Goal: Transaction & Acquisition: Purchase product/service

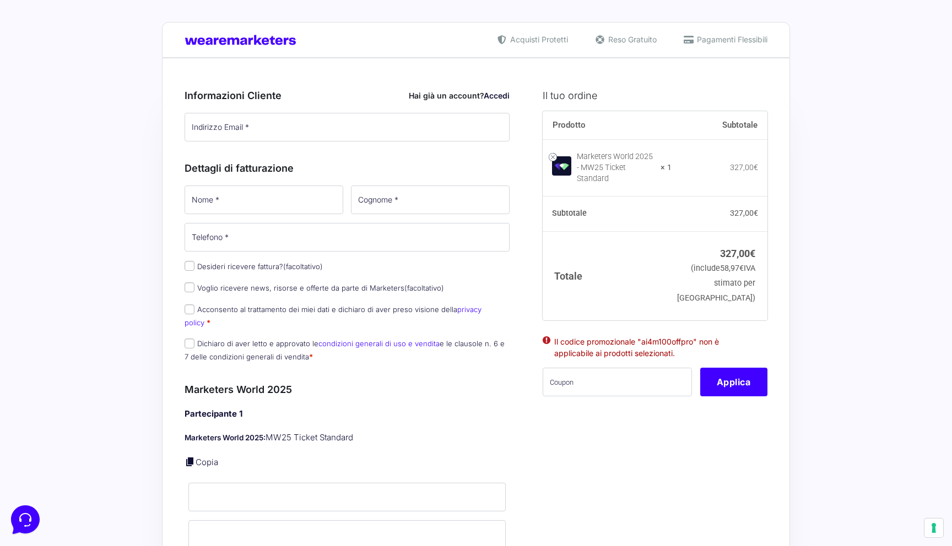
click at [609, 370] on input "text" at bounding box center [616, 382] width 149 height 29
paste input "MWGAME100OFF"
type input "MWGAME100OFF"
click at [746, 388] on button "Applica" at bounding box center [733, 382] width 67 height 29
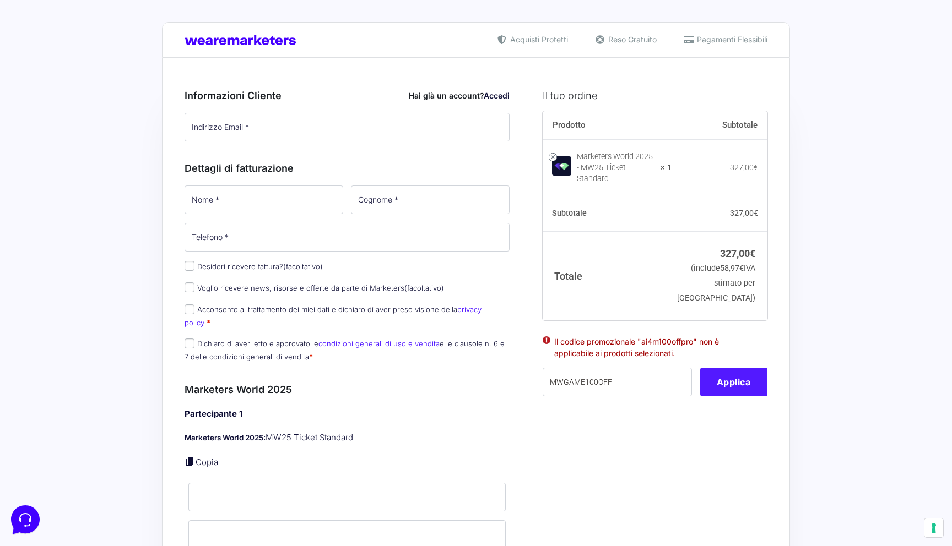
click at [747, 378] on button "Applica" at bounding box center [733, 382] width 67 height 29
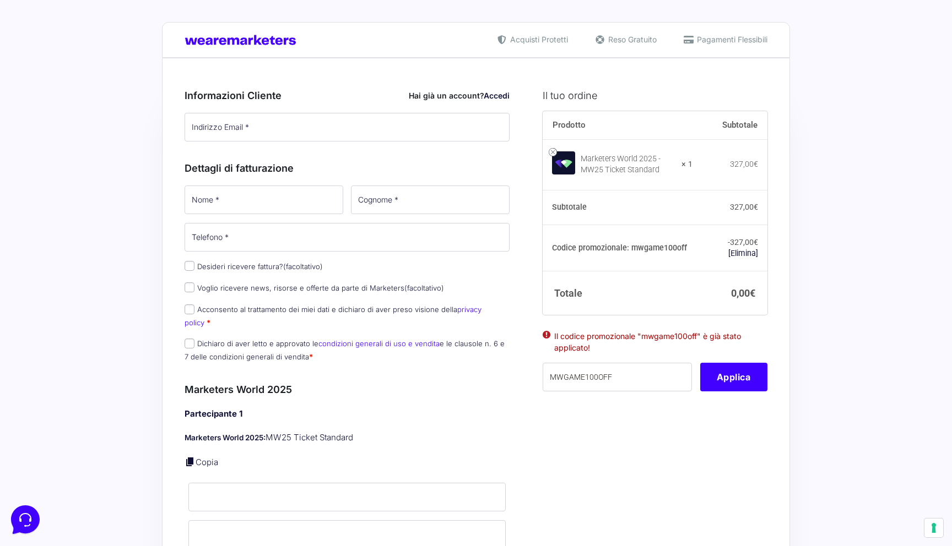
drag, startPoint x: 630, startPoint y: 249, endPoint x: 691, endPoint y: 249, distance: 61.1
click at [691, 249] on th "Codice promozionale: mwgame100off" at bounding box center [617, 248] width 150 height 46
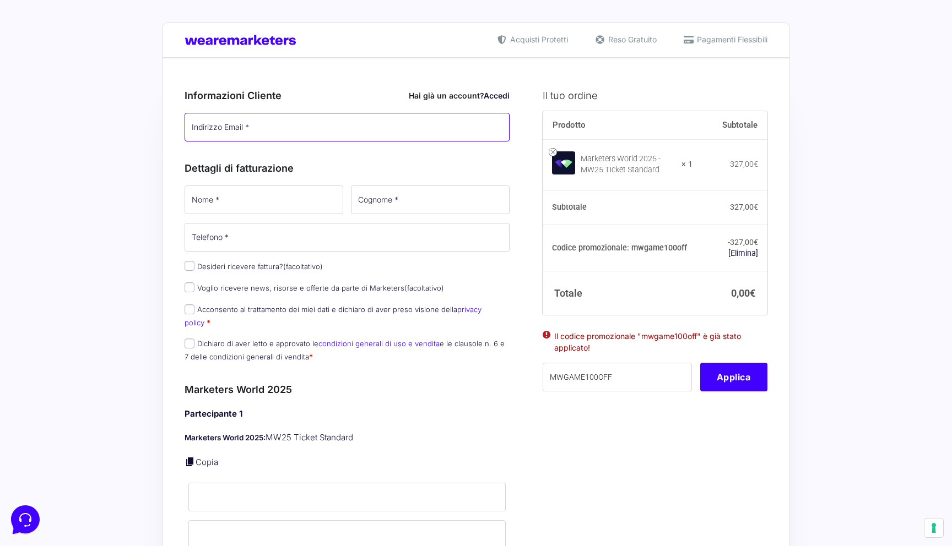
click at [336, 129] on input "Indirizzo Email *" at bounding box center [346, 127] width 325 height 29
type input "i"
click at [503, 91] on link "Accedi" at bounding box center [497, 95] width 26 height 9
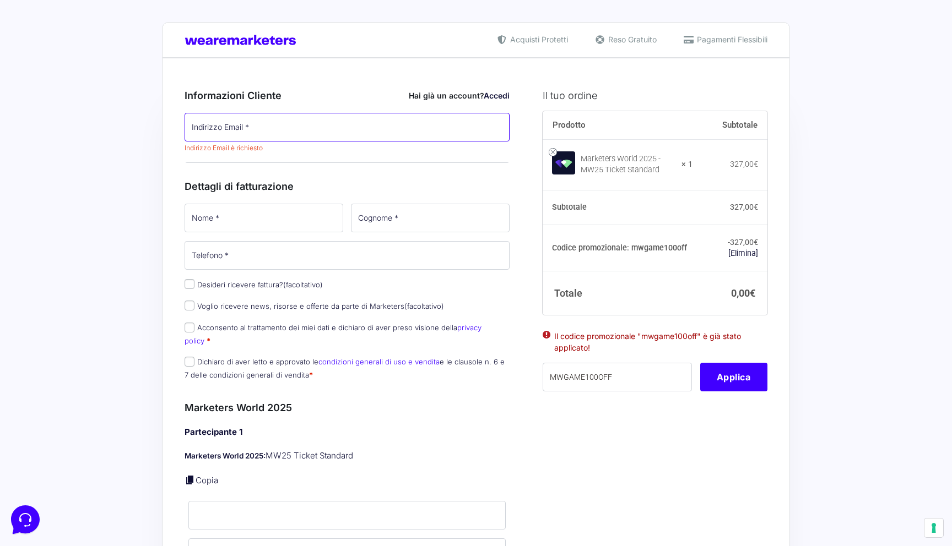
type input "[EMAIL_ADDRESS][DOMAIN_NAME]"
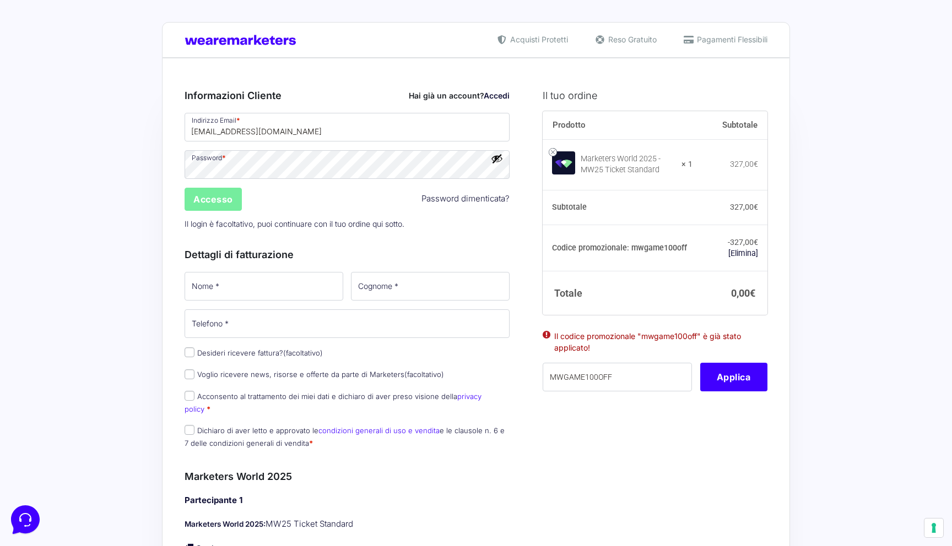
click at [216, 198] on input "Accesso" at bounding box center [212, 199] width 57 height 23
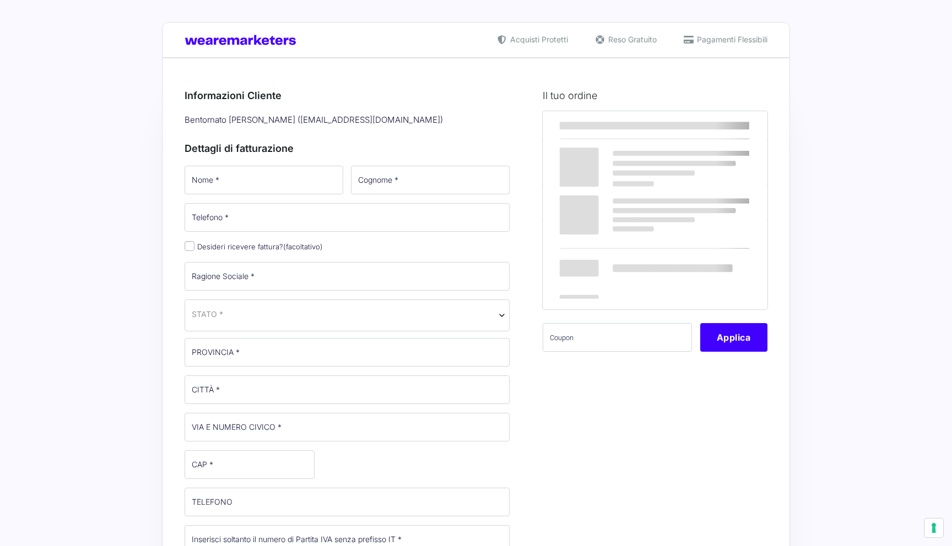
select select
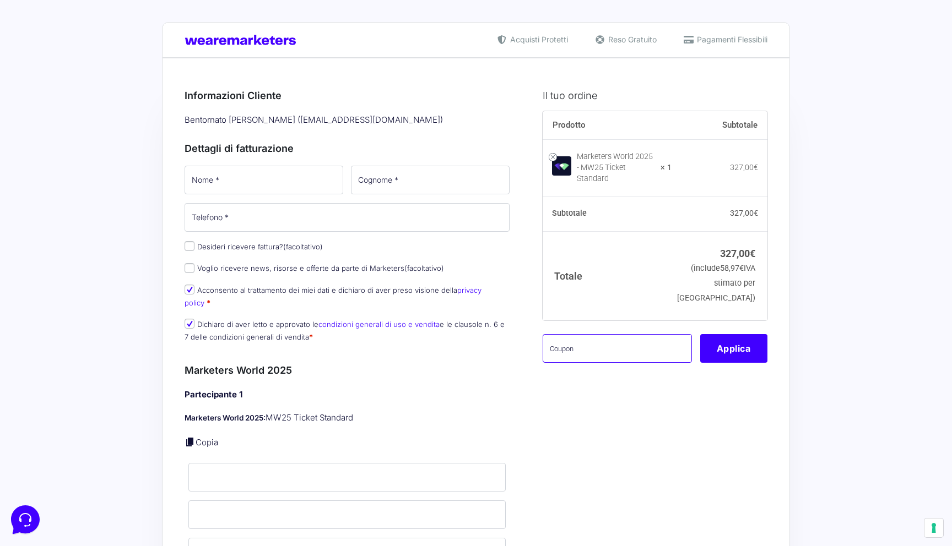
click at [600, 343] on input "text" at bounding box center [616, 348] width 149 height 29
paste input "MWGAME100OFF"
type input "MWGAME100OFF"
click at [729, 349] on button "Applica" at bounding box center [733, 348] width 67 height 29
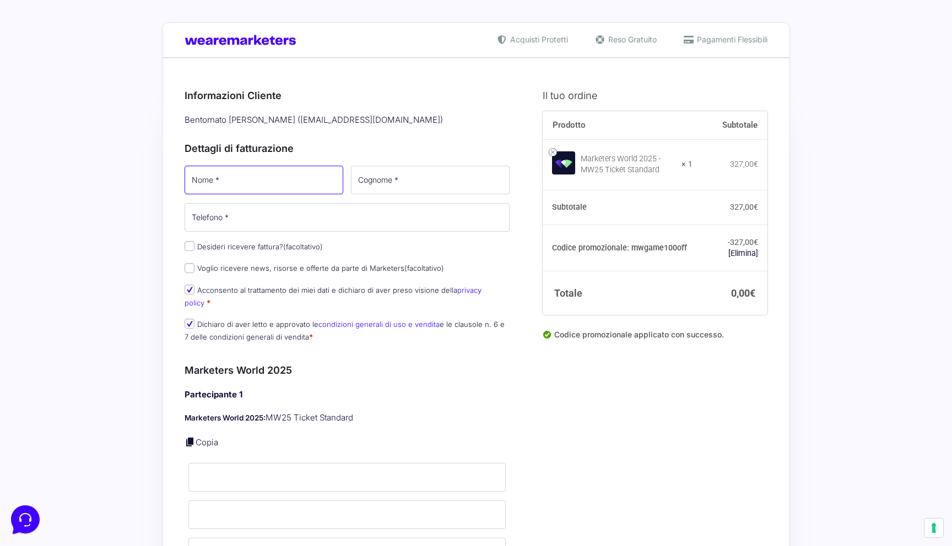
click at [256, 181] on input "Nome *" at bounding box center [263, 180] width 159 height 29
type input "Riccardo"
type input "Borchi"
type input "in"
type input "3347862863"
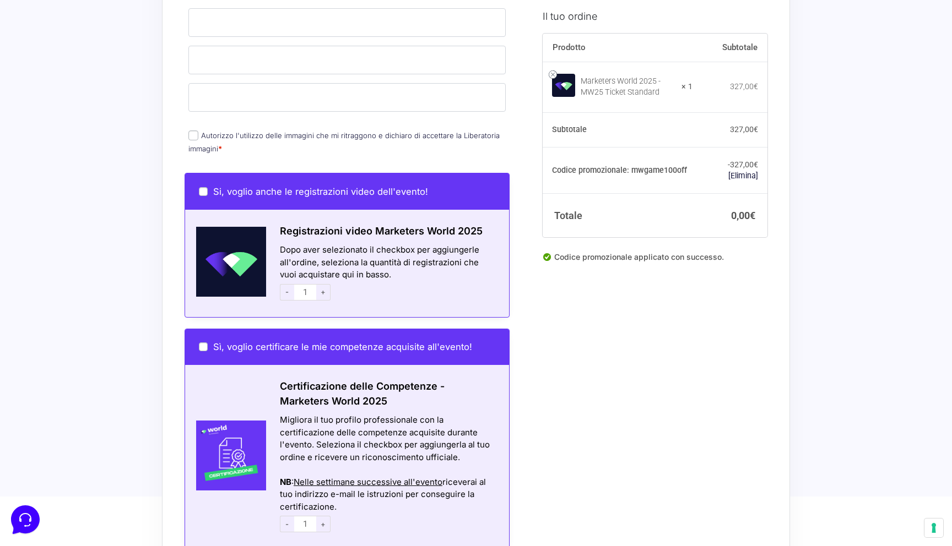
scroll to position [458, 0]
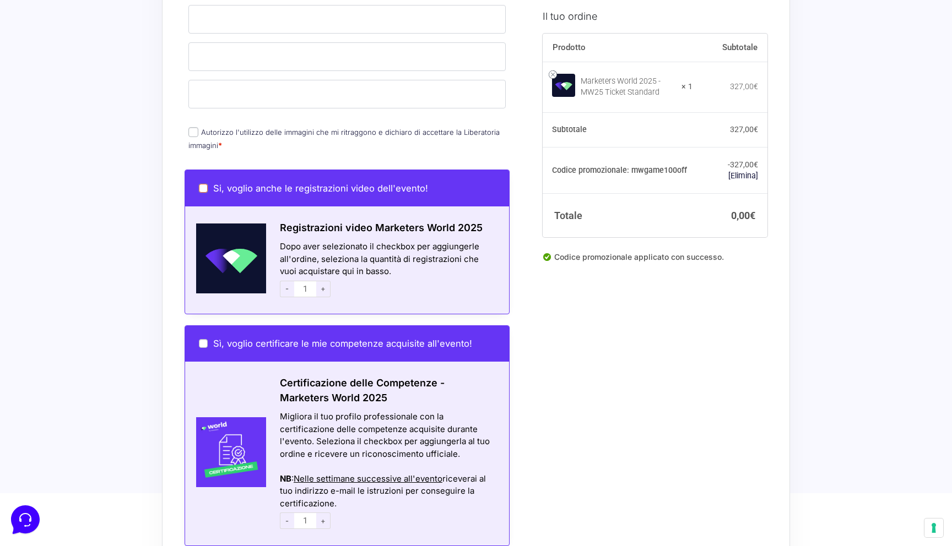
click at [203, 184] on input "Si, voglio anche le registrazioni video dell'evento!" at bounding box center [203, 188] width 9 height 9
checkbox input "true"
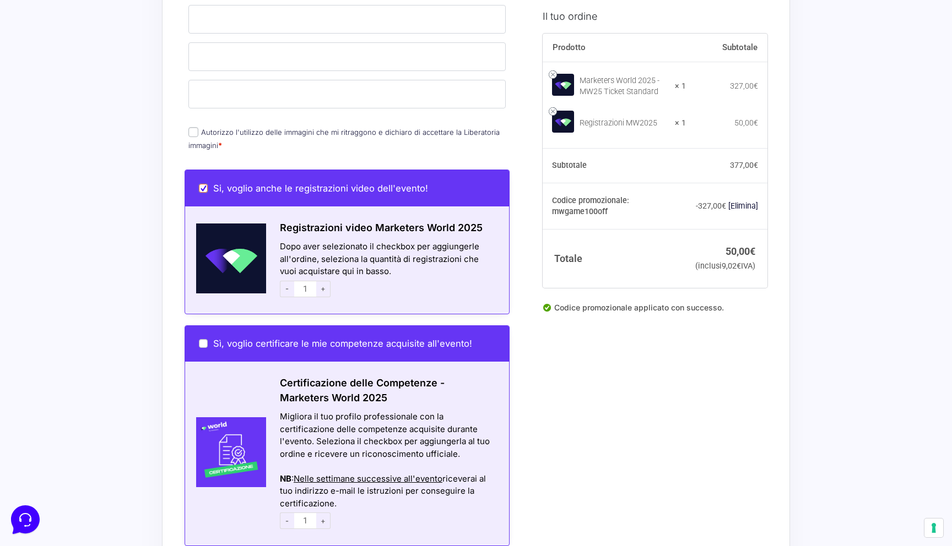
click at [203, 184] on input "Si, voglio anche le registrazioni video dell'evento!" at bounding box center [203, 188] width 9 height 9
checkbox input "false"
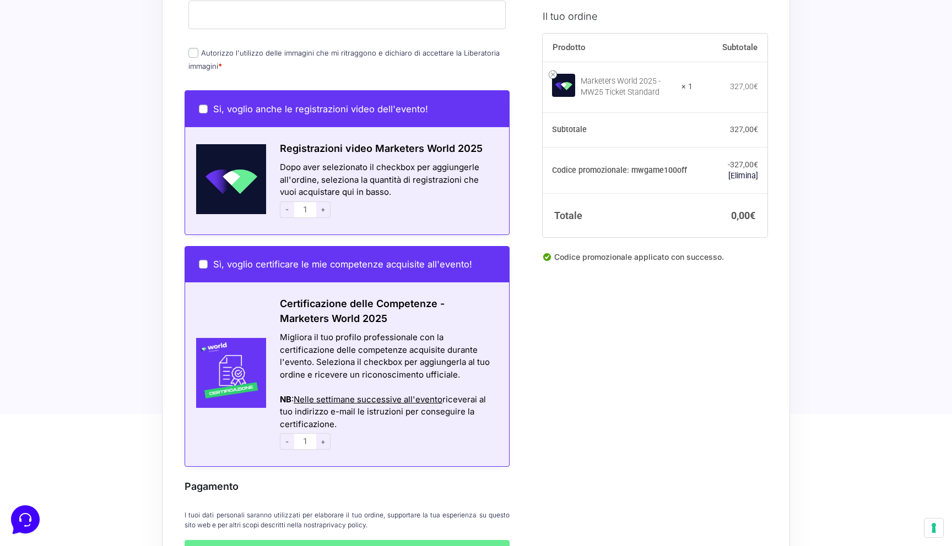
scroll to position [539, 0]
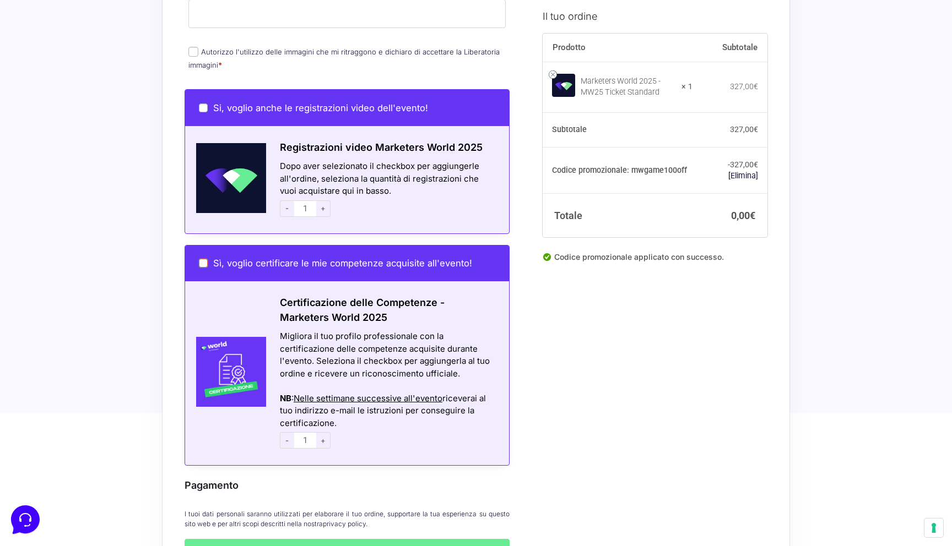
click at [205, 259] on input "Sì, voglio certificare le mie competenze acquisite all'evento!" at bounding box center [203, 263] width 9 height 9
checkbox input "true"
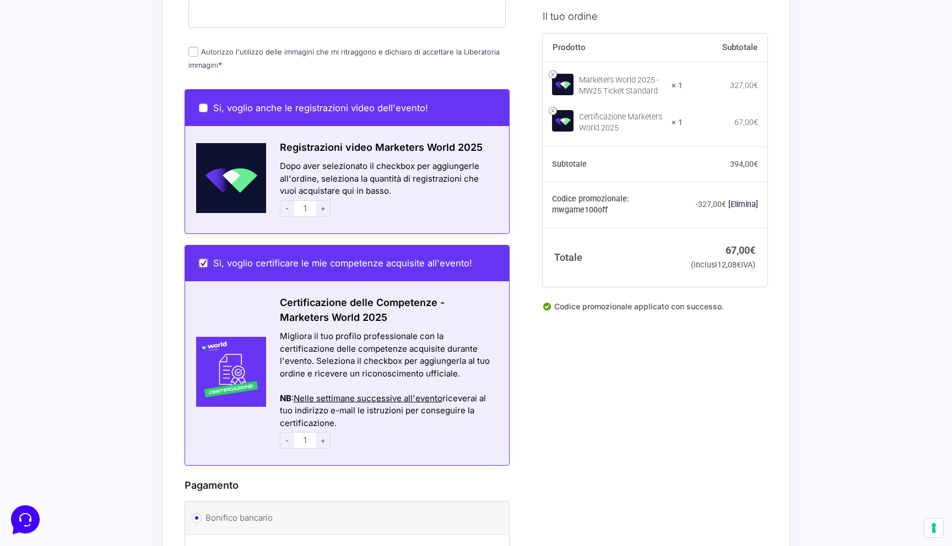
click at [205, 259] on input "Sì, voglio certificare le mie competenze acquisite all'evento!" at bounding box center [203, 263] width 9 height 9
checkbox input "false"
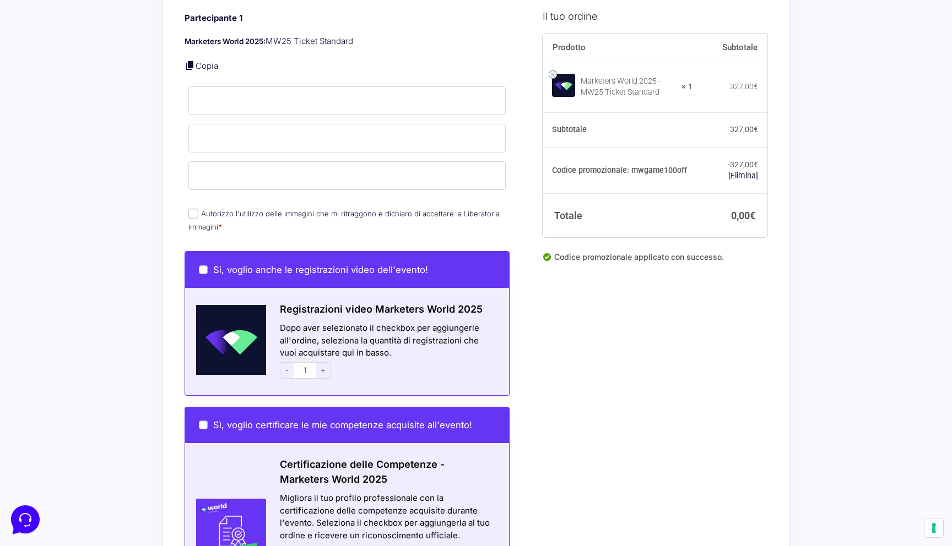
scroll to position [697, 0]
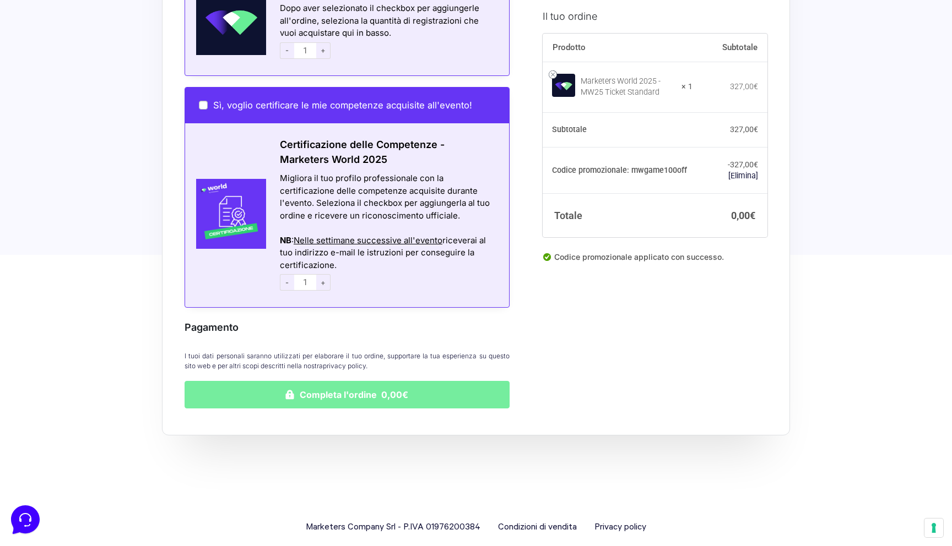
click at [217, 387] on button "Completa l'ordine 0,00€" at bounding box center [346, 395] width 325 height 28
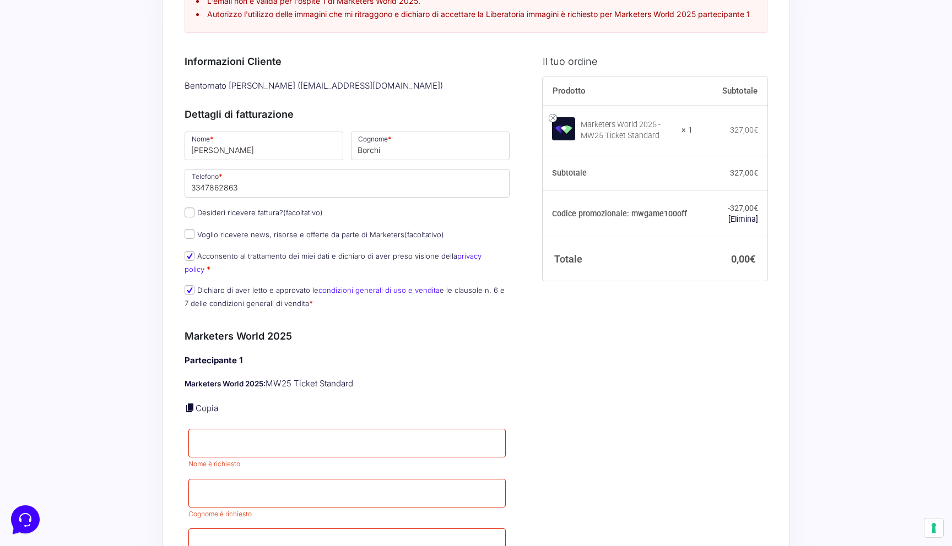
scroll to position [162, 0]
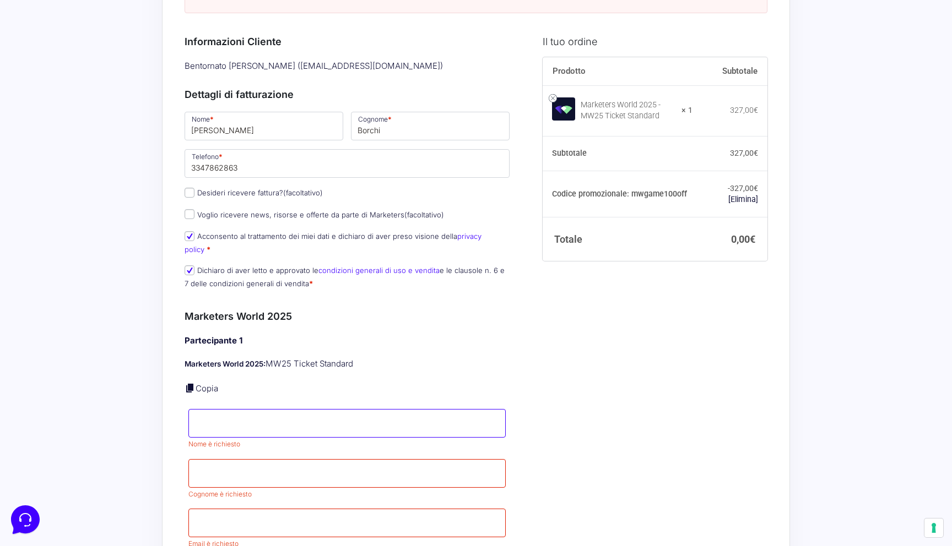
click at [213, 412] on input "Nome *" at bounding box center [346, 423] width 317 height 29
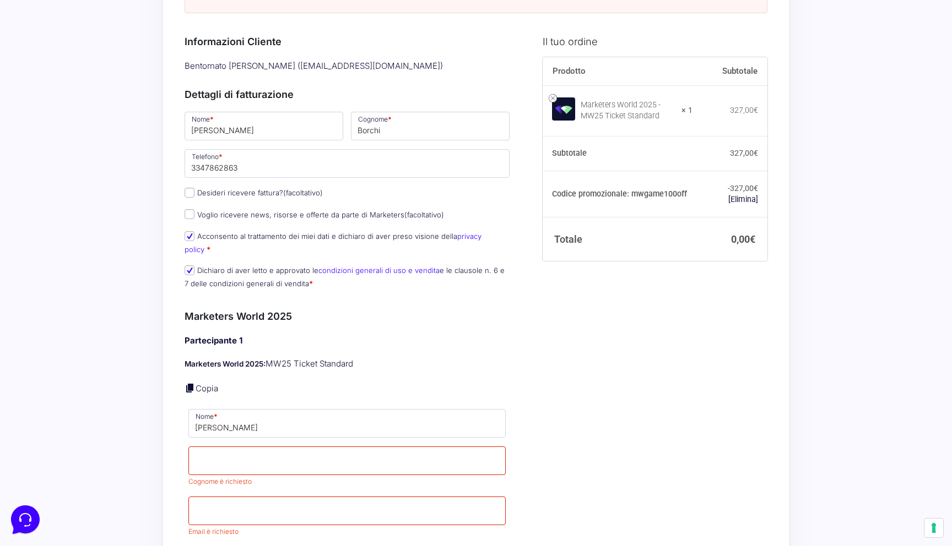
click at [115, 417] on div "Acquisti Protetti Reso Gratuito Pagamenti Flessibili Riepilogo Ordine 0,00 € Pr…" at bounding box center [476, 499] width 952 height 1323
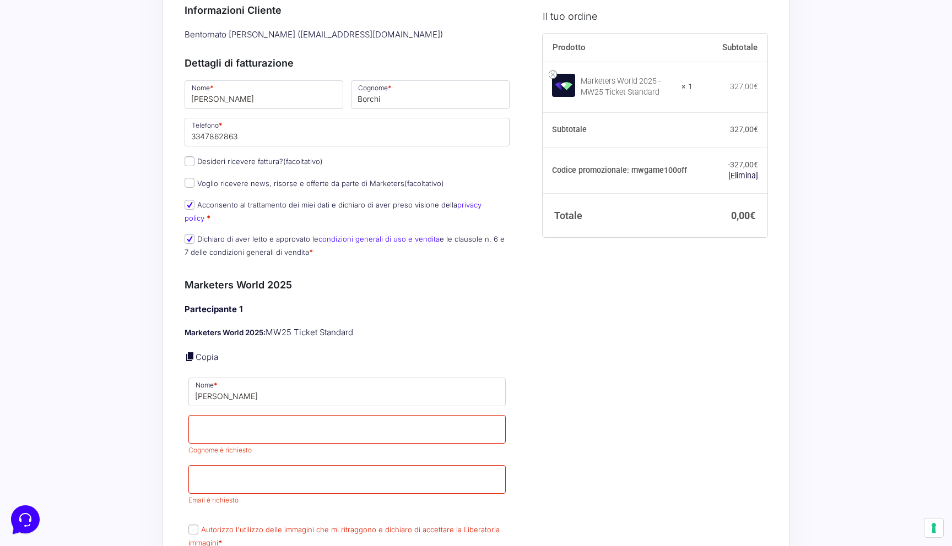
scroll to position [268, 0]
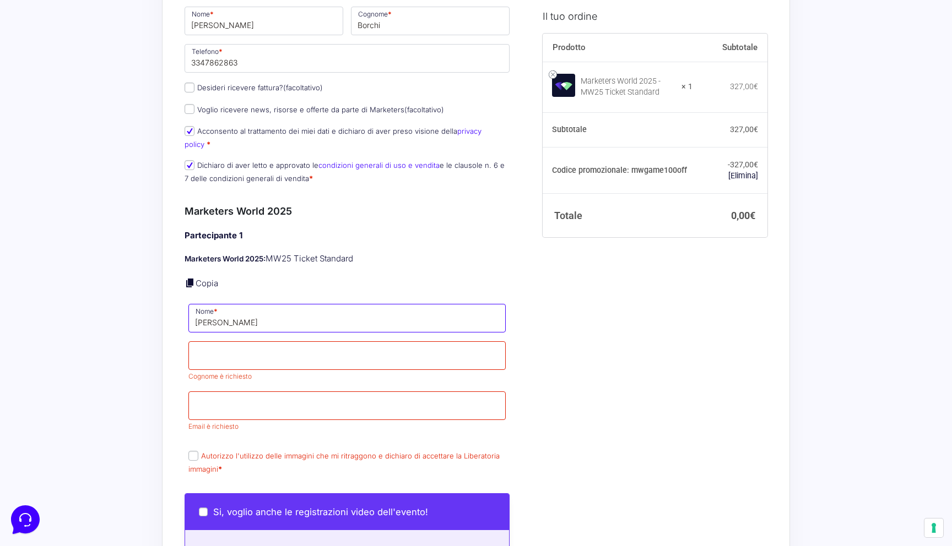
click at [268, 308] on input "Riccardo Borchi" at bounding box center [346, 318] width 317 height 29
type input "Riccardo"
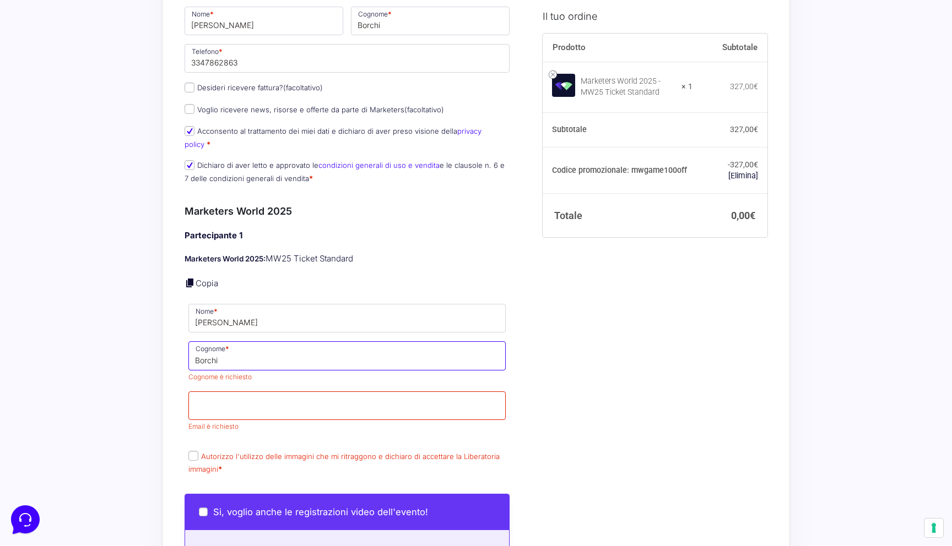
type input "Borchi"
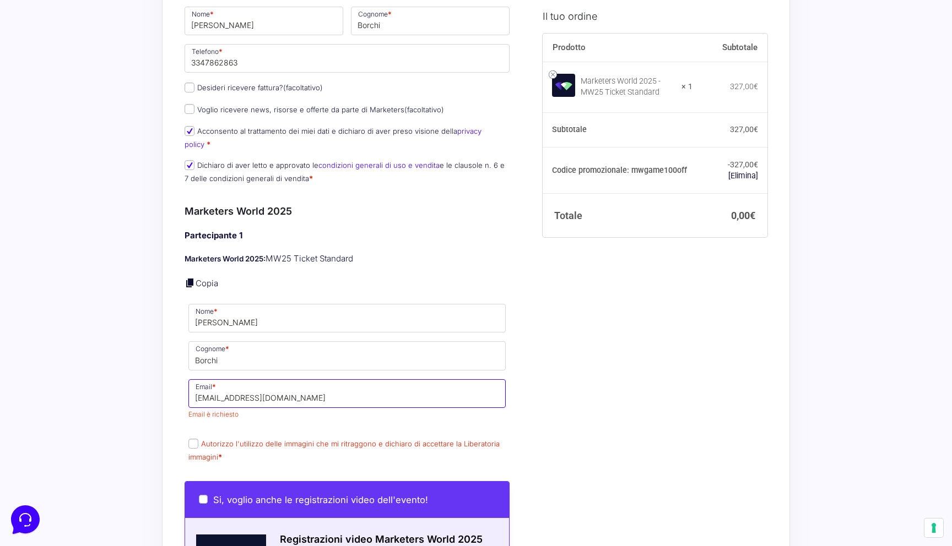
type input "[EMAIL_ADDRESS][DOMAIN_NAME]"
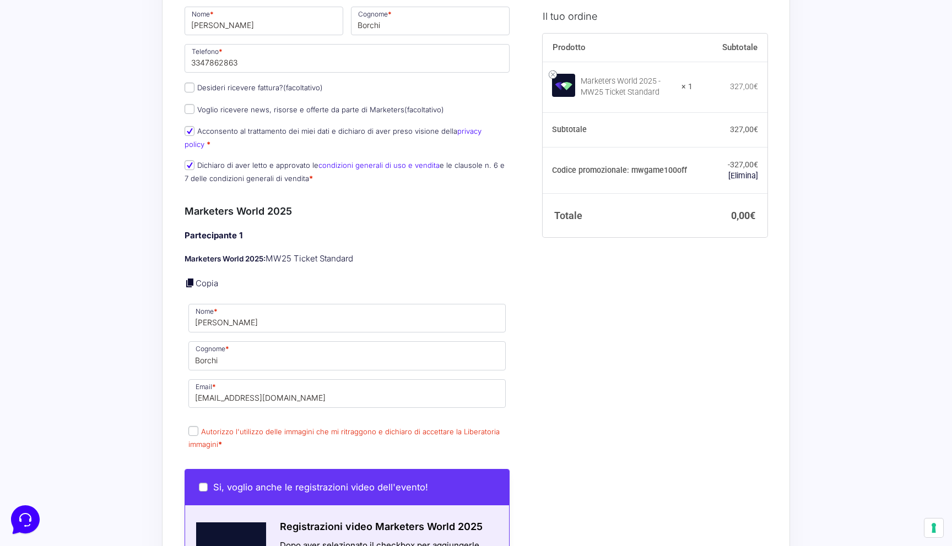
click at [115, 371] on div "Acquisti Protetti Reso Gratuito Pagamenti Flessibili Riepilogo Ordine 0,00 € Pr…" at bounding box center [476, 381] width 952 height 1299
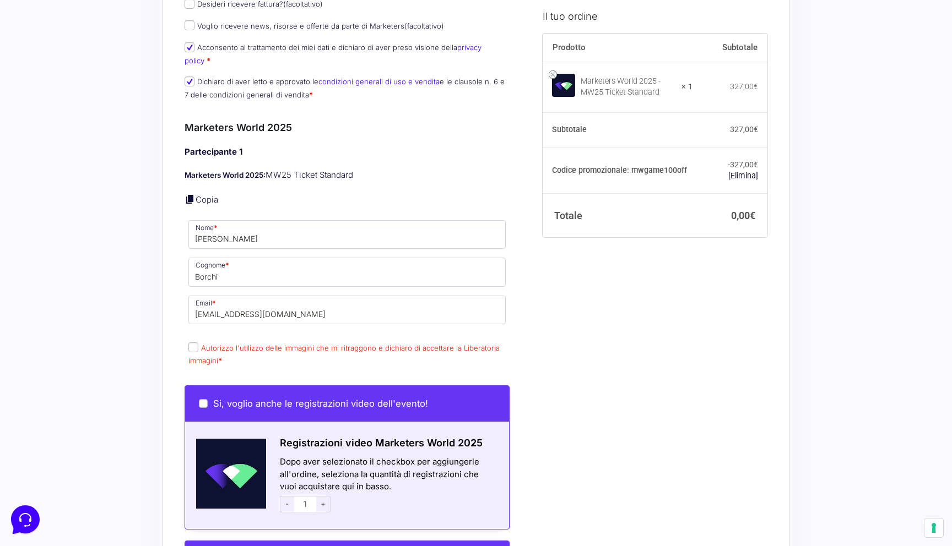
click at [192, 343] on input "Autorizzo l'utilizzo delle immagini che mi ritraggono e dichiaro di accettare l…" at bounding box center [193, 348] width 10 height 10
checkbox input "true"
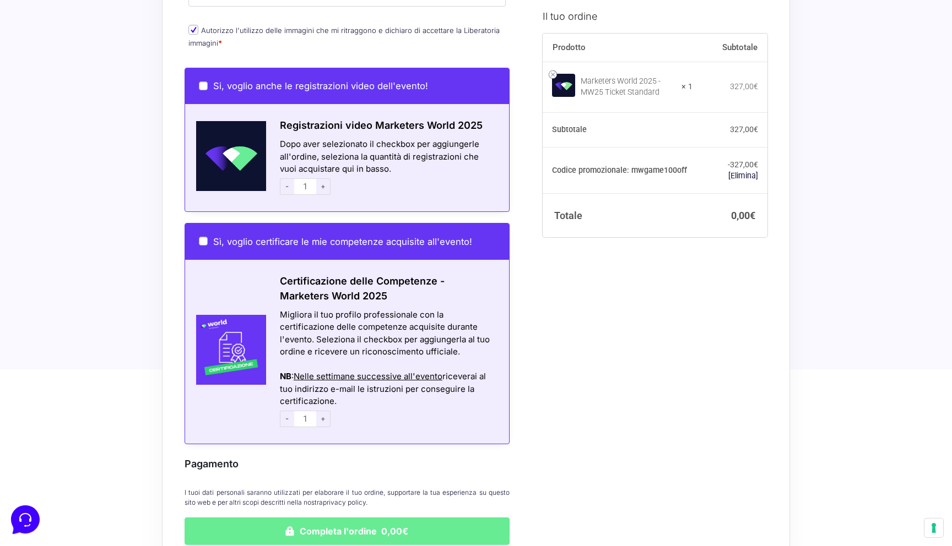
scroll to position [811, 0]
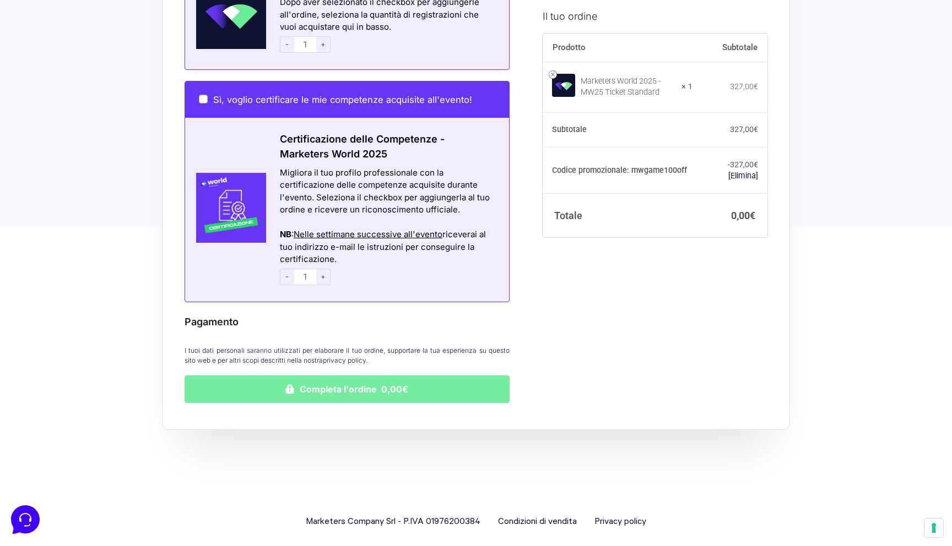
click at [227, 381] on button "Completa l'ordine 0,00€" at bounding box center [346, 390] width 325 height 28
